Goal: Transaction & Acquisition: Purchase product/service

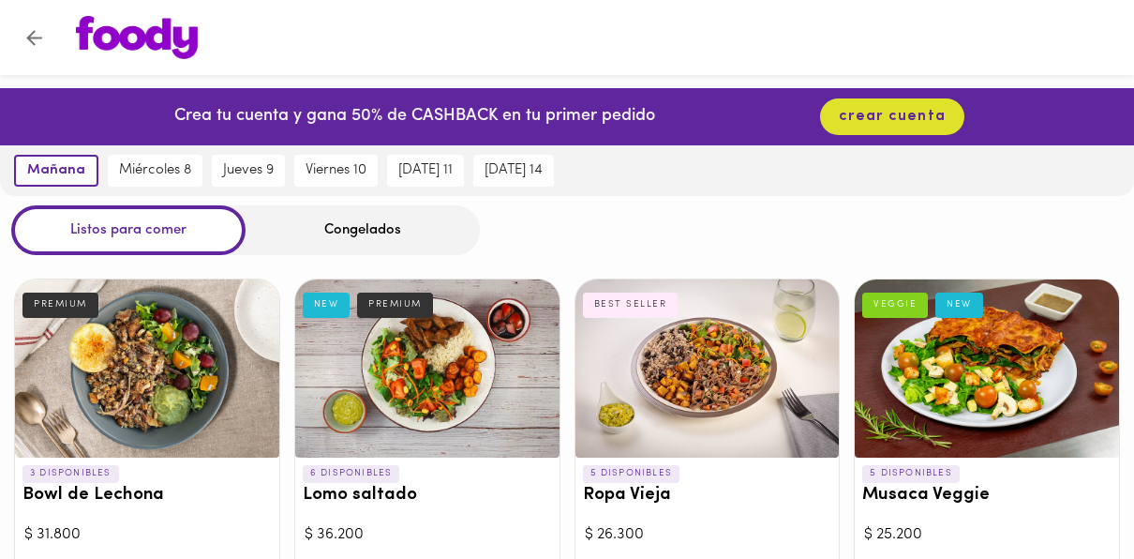
click at [295, 218] on div "Congelados" at bounding box center [363, 230] width 234 height 50
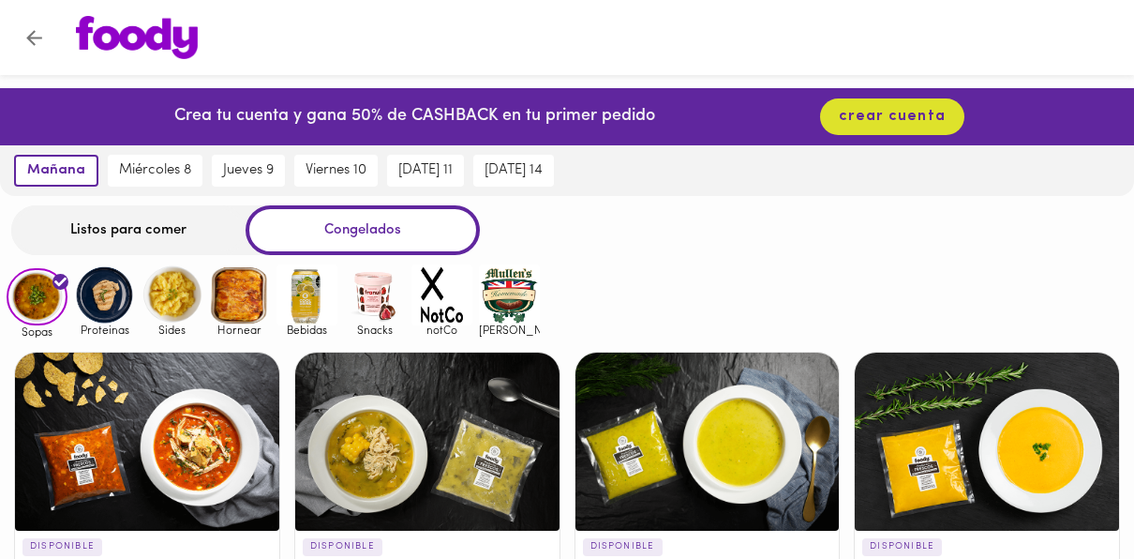
click at [225, 287] on img at bounding box center [239, 294] width 61 height 61
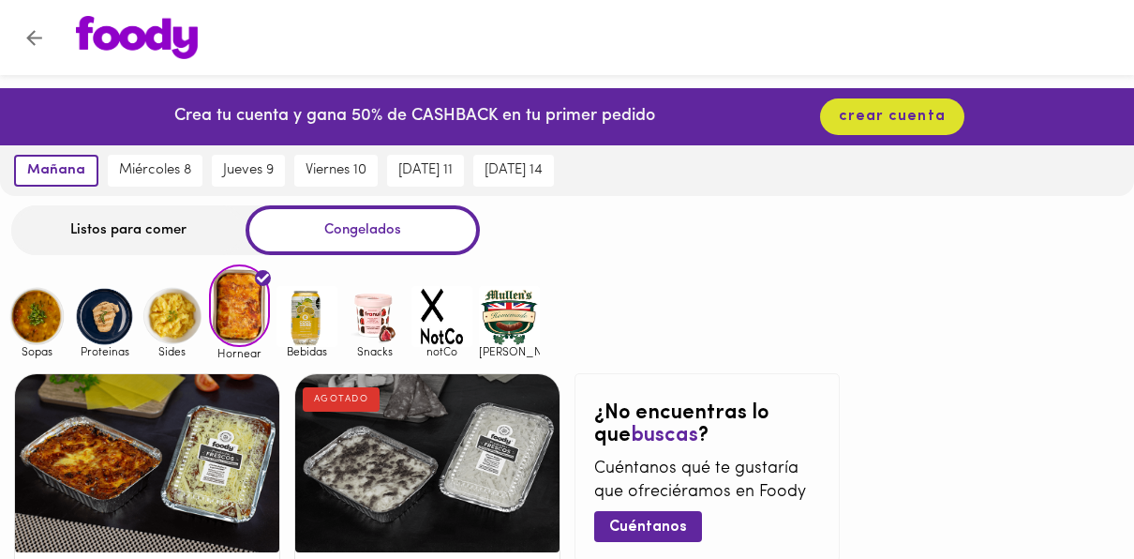
click at [177, 324] on img at bounding box center [172, 316] width 61 height 61
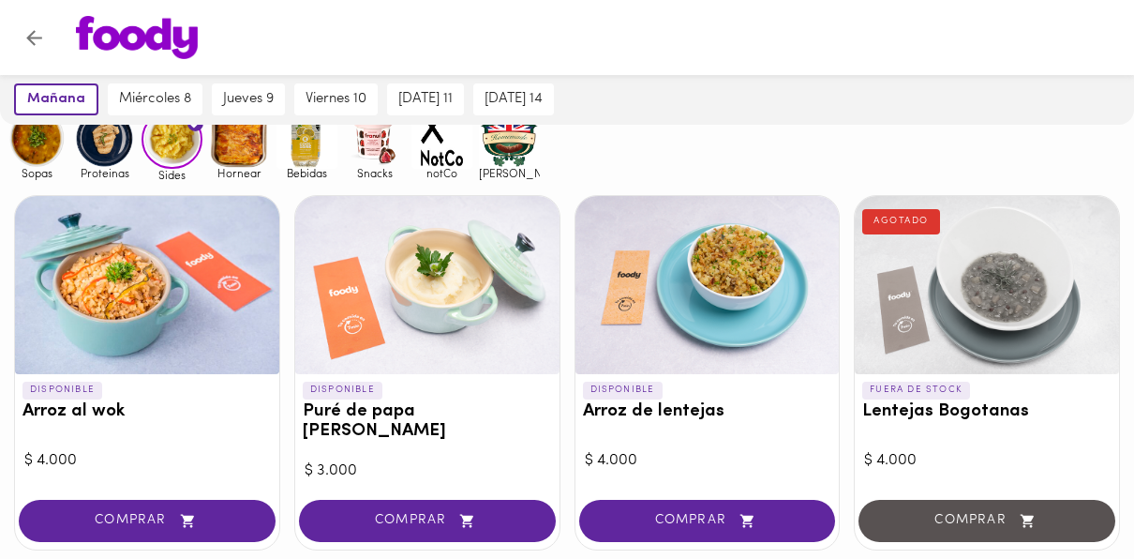
scroll to position [94, 0]
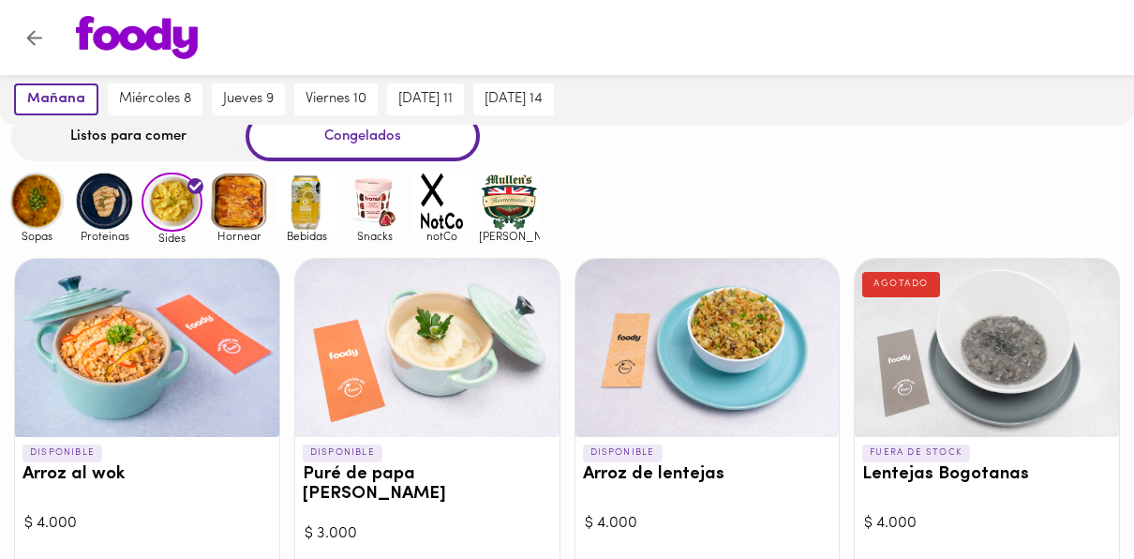
click at [105, 221] on img at bounding box center [104, 201] width 61 height 61
